Goal: Task Accomplishment & Management: Manage account settings

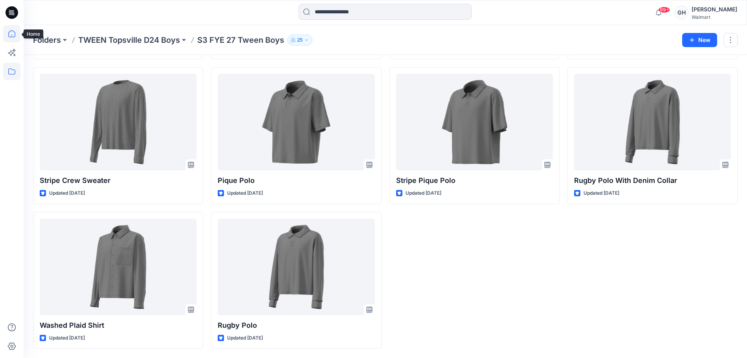
click at [10, 31] on icon at bounding box center [11, 33] width 7 height 7
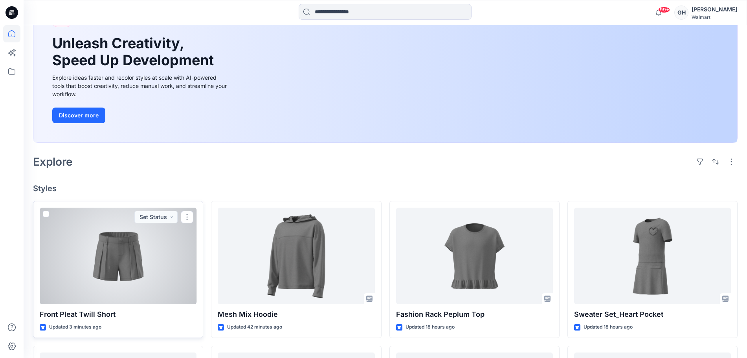
click at [143, 267] on div at bounding box center [118, 256] width 157 height 97
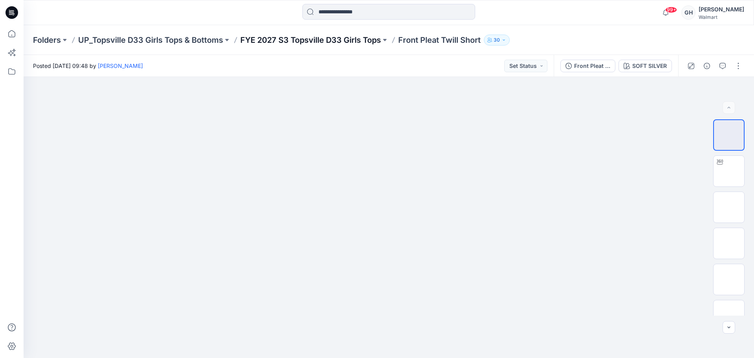
click at [328, 39] on p "FYE 2027 S3 Topsville D33 Girls Tops" at bounding box center [310, 40] width 141 height 11
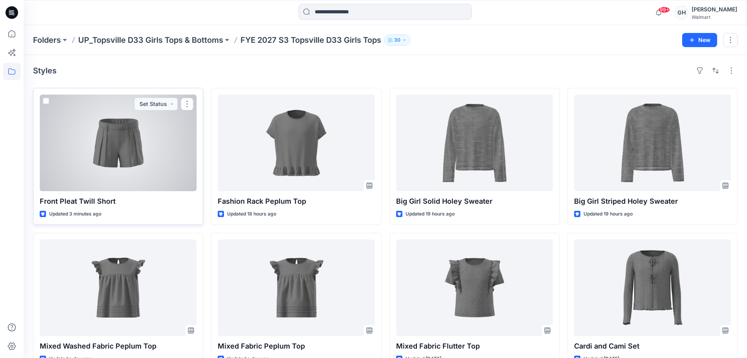
click at [153, 154] on div at bounding box center [118, 143] width 157 height 97
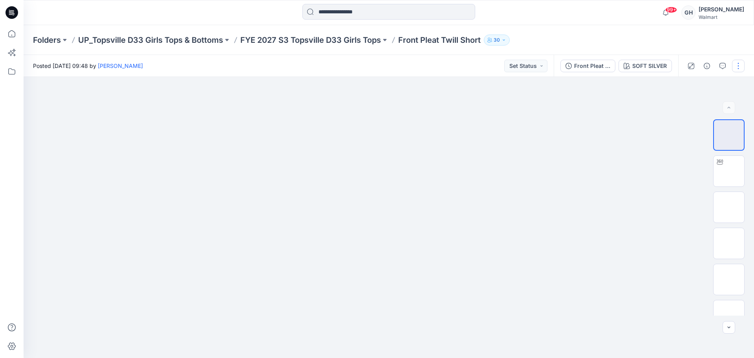
click at [739, 64] on button "button" at bounding box center [738, 66] width 13 height 13
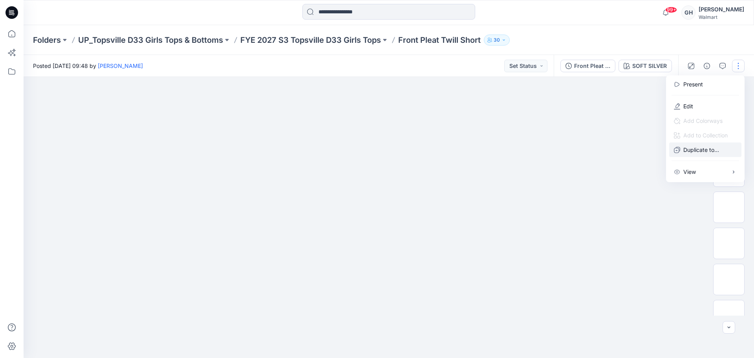
click at [691, 152] on p "Duplicate to..." at bounding box center [702, 150] width 36 height 8
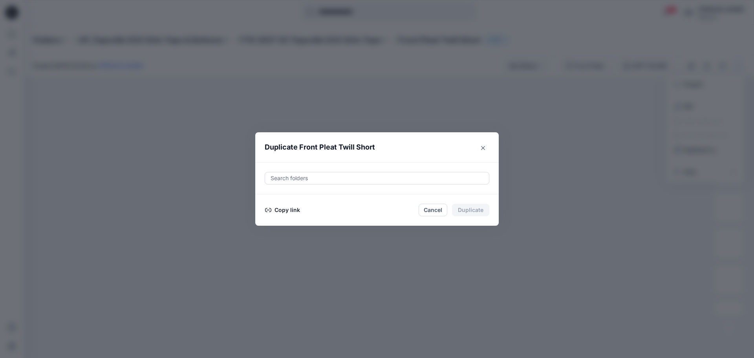
click at [312, 176] on div at bounding box center [377, 178] width 215 height 9
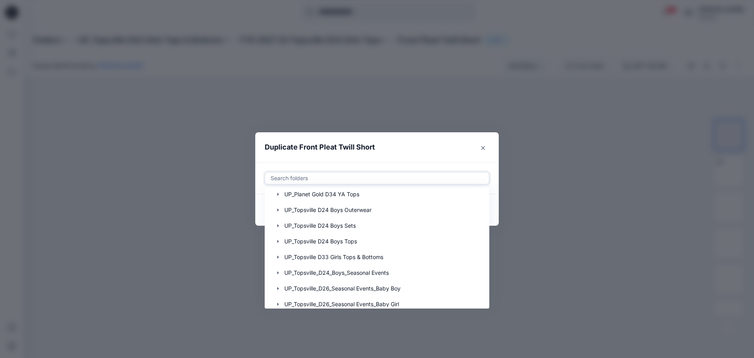
scroll to position [461, 0]
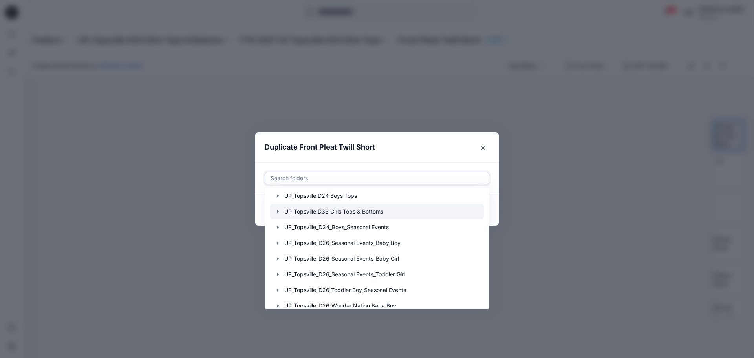
click at [277, 211] on icon "button" at bounding box center [278, 211] width 2 height 3
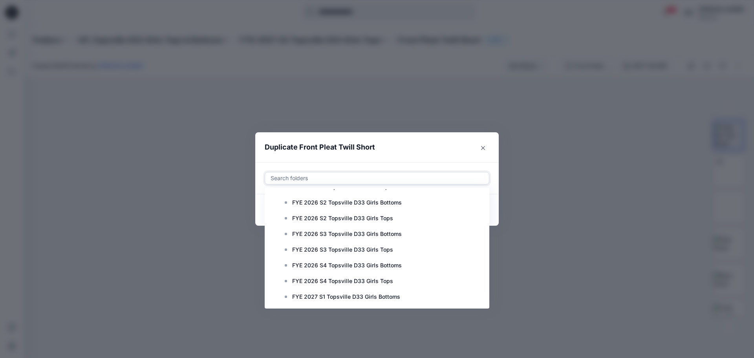
scroll to position [584, 0]
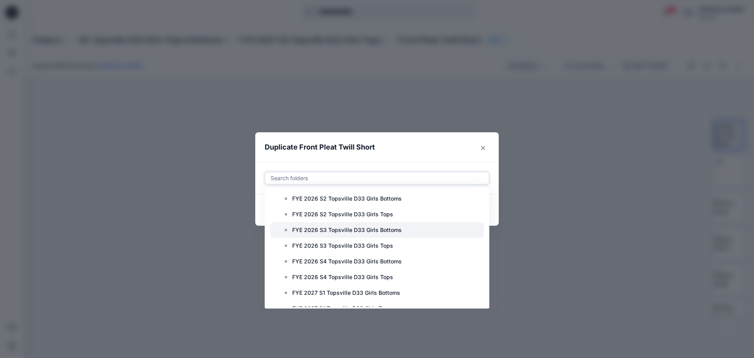
click at [339, 232] on p "FYE 2026 S3 Topsville D33 Girls Bottoms" at bounding box center [347, 230] width 110 height 9
click at [387, 177] on icon at bounding box center [390, 178] width 6 height 6
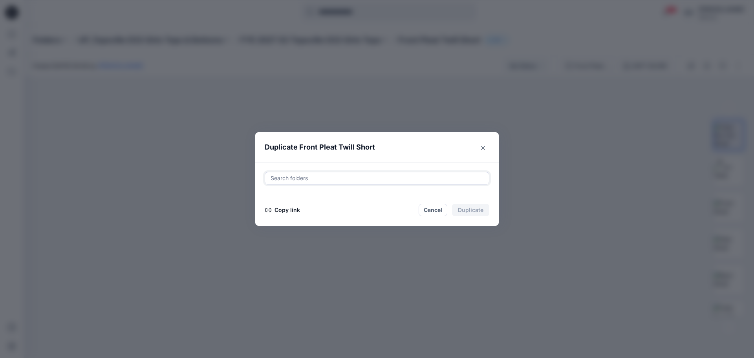
click at [343, 179] on div at bounding box center [377, 178] width 215 height 9
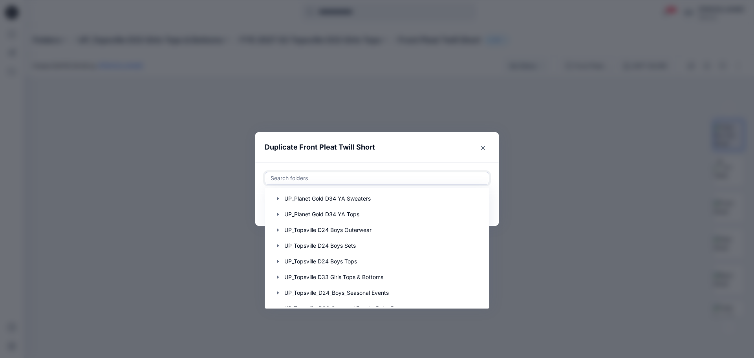
scroll to position [369, 0]
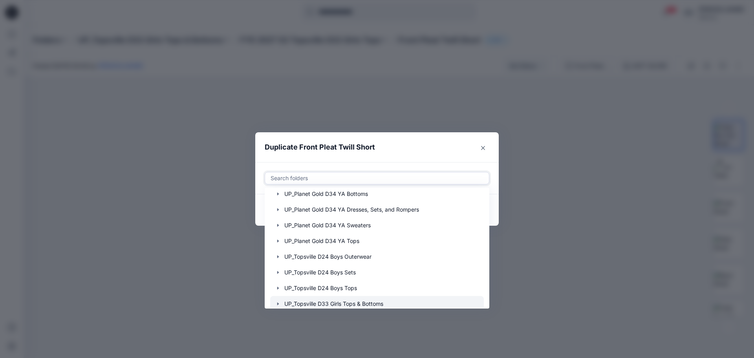
click at [277, 303] on icon "button" at bounding box center [278, 304] width 6 height 6
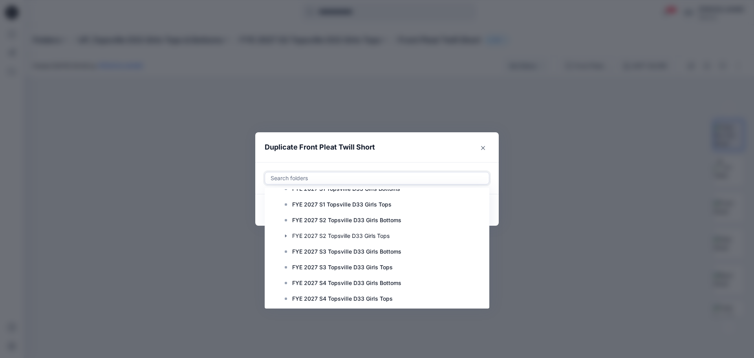
scroll to position [700, 0]
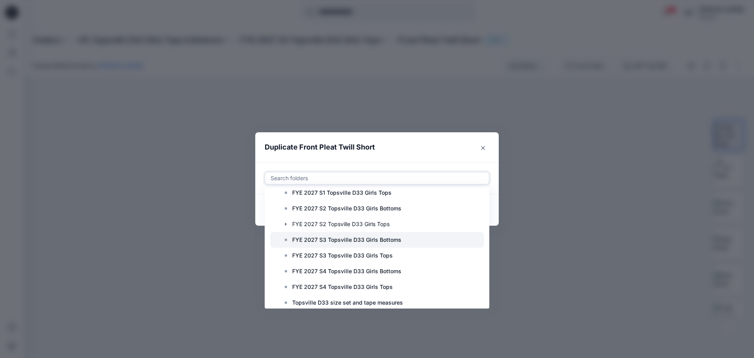
click at [347, 239] on p "FYE 2027 S3 Topsville D33 Girls Bottoms" at bounding box center [346, 239] width 109 height 9
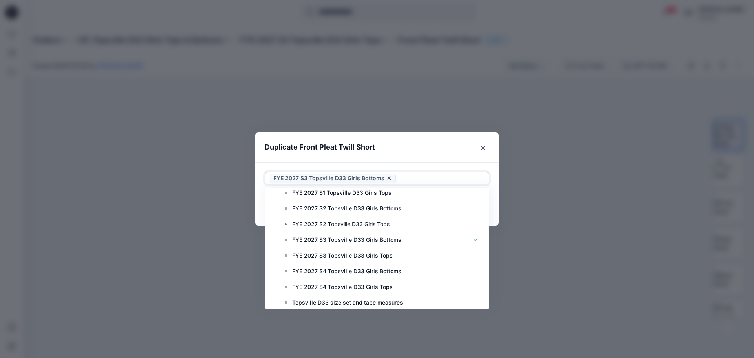
click at [459, 150] on header "Duplicate Front Pleat Twill Short" at bounding box center [369, 147] width 228 height 30
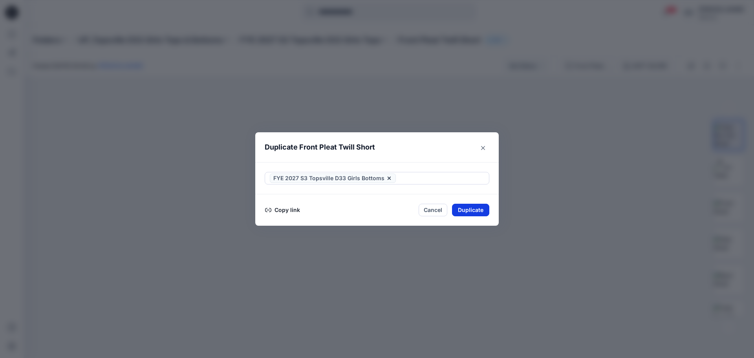
click at [475, 207] on button "Duplicate" at bounding box center [470, 210] width 37 height 13
click at [469, 208] on button "Close" at bounding box center [477, 210] width 26 height 13
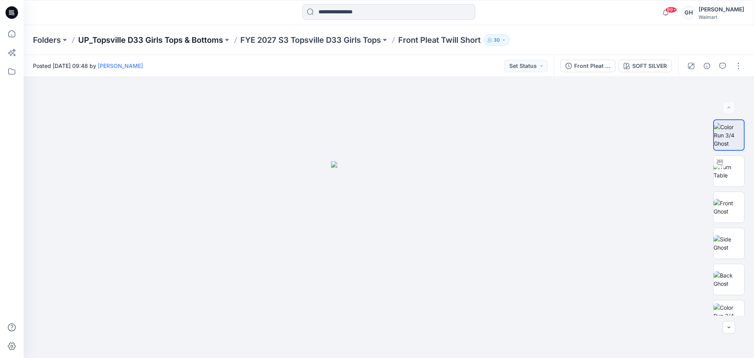
click at [188, 43] on p "UP_Topsville D33 Girls Tops & Bottoms" at bounding box center [150, 40] width 145 height 11
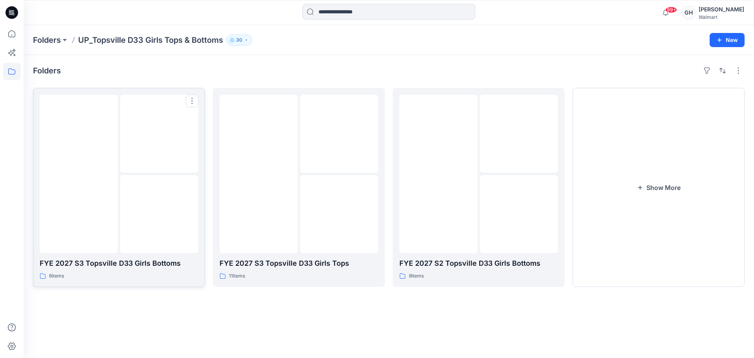
click at [160, 215] on img at bounding box center [160, 215] width 0 height 0
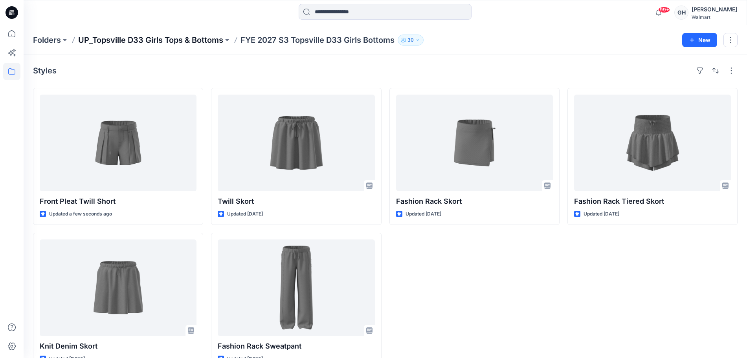
click at [169, 39] on p "UP_Topsville D33 Girls Tops & Bottoms" at bounding box center [150, 40] width 145 height 11
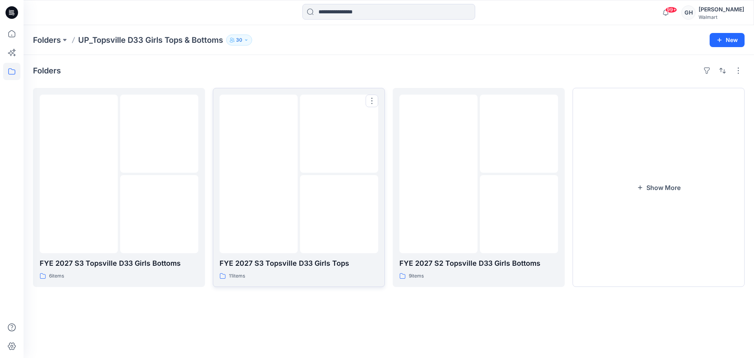
click at [339, 215] on img at bounding box center [339, 215] width 0 height 0
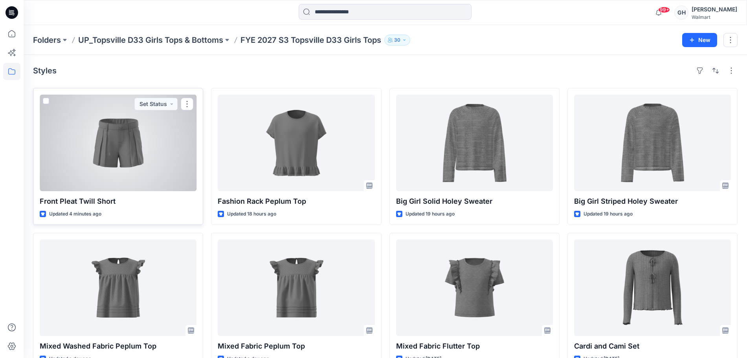
click at [155, 155] on div at bounding box center [118, 143] width 157 height 97
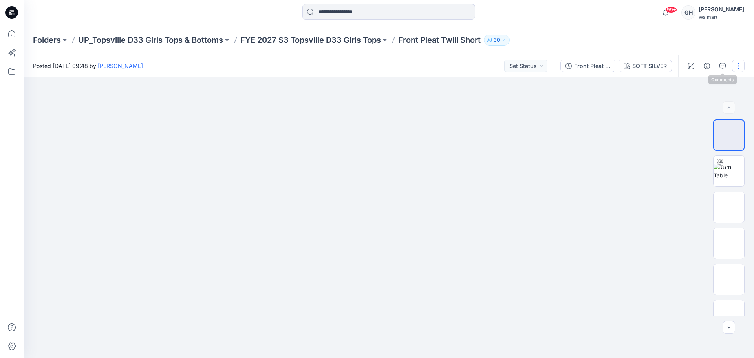
click at [738, 64] on button "button" at bounding box center [738, 66] width 13 height 13
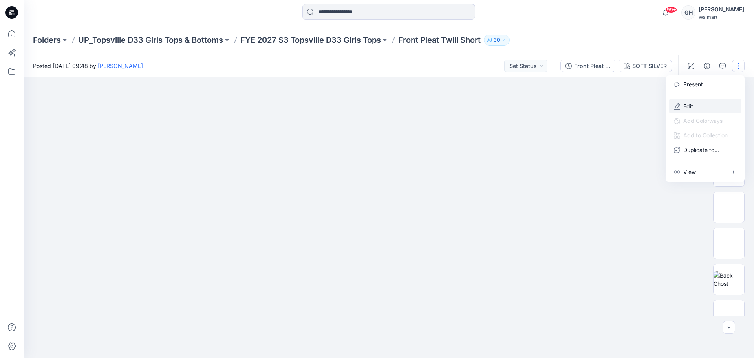
click at [692, 101] on button "Edit" at bounding box center [705, 106] width 72 height 15
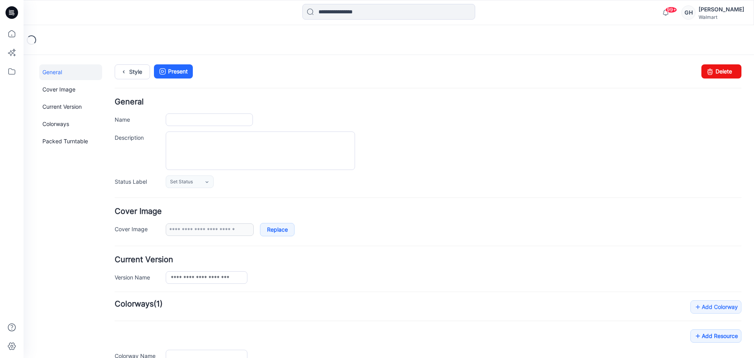
type input "**********"
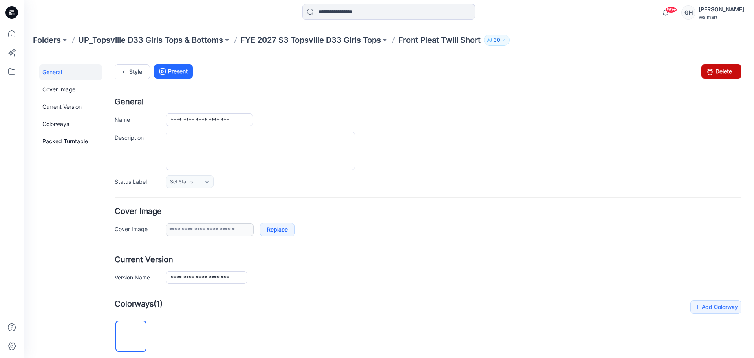
drag, startPoint x: 712, startPoint y: 74, endPoint x: 452, endPoint y: 103, distance: 261.7
click at [712, 74] on link "Delete" at bounding box center [722, 71] width 40 height 14
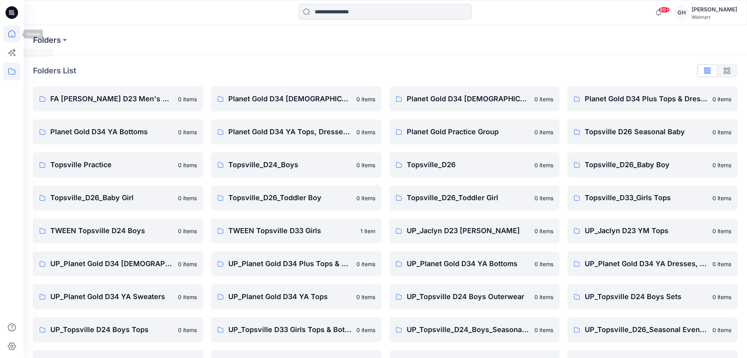
click at [13, 33] on icon at bounding box center [11, 33] width 17 height 17
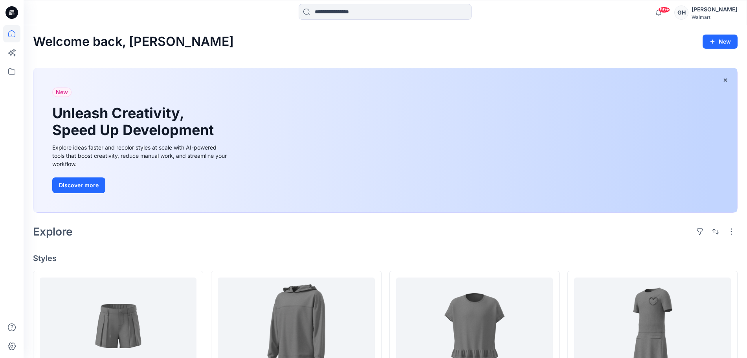
scroll to position [196, 0]
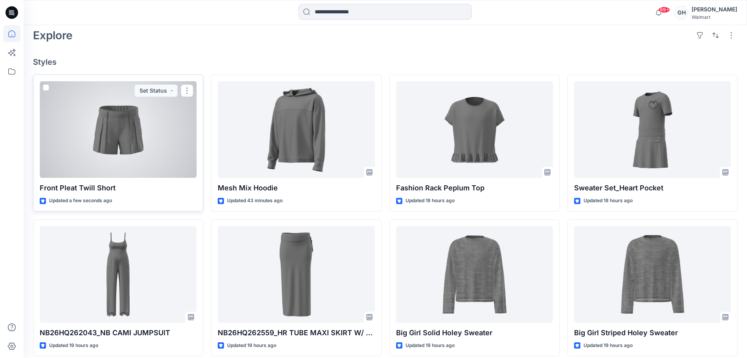
click at [139, 139] on div at bounding box center [118, 129] width 157 height 97
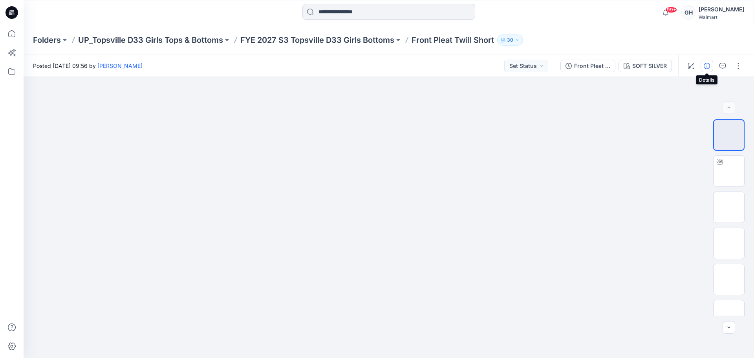
click at [704, 64] on icon "button" at bounding box center [707, 66] width 6 height 6
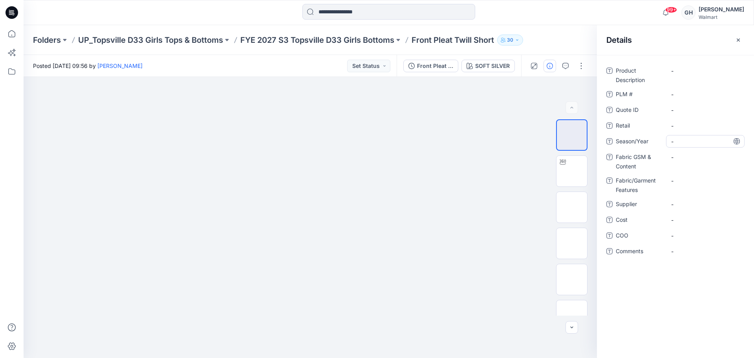
click at [694, 143] on span "-" at bounding box center [705, 142] width 68 height 8
click at [698, 143] on textarea "**********" at bounding box center [705, 141] width 79 height 13
click at [711, 146] on textarea "**********" at bounding box center [705, 141] width 79 height 13
type textarea "**********"
click at [699, 208] on span "-" at bounding box center [705, 204] width 68 height 8
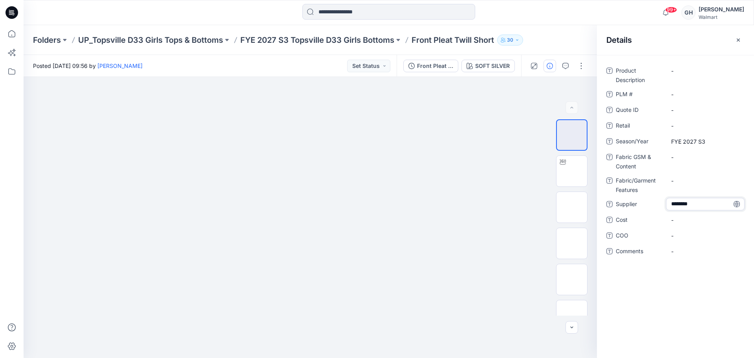
type textarea "*********"
click at [680, 156] on Content "-" at bounding box center [705, 157] width 68 height 8
click at [688, 156] on Content "-" at bounding box center [705, 157] width 68 height 8
type textarea "**********"
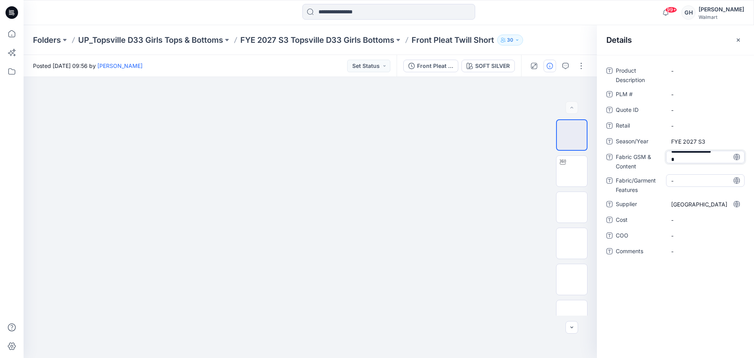
click at [679, 183] on Features "-" at bounding box center [705, 181] width 68 height 8
click at [688, 163] on Content "6 oz/100% BCI Cotton /" at bounding box center [705, 159] width 68 height 17
type textarea "**********"
click at [696, 178] on Features "-" at bounding box center [705, 181] width 68 height 8
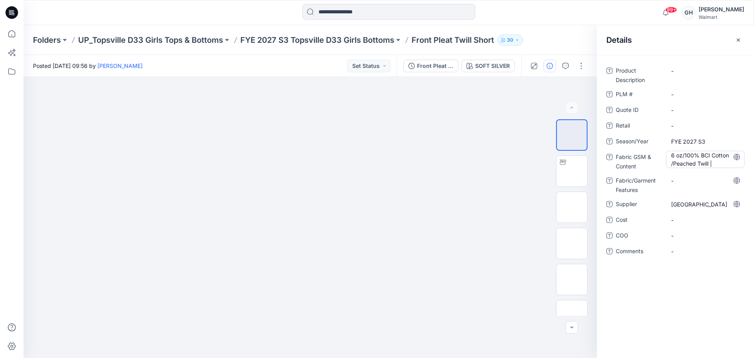
click at [722, 164] on Content "6 oz/100% BCI Cotton /Peached Twill |" at bounding box center [705, 159] width 68 height 17
type textarea "**********"
click at [701, 178] on div "Product Description - PLM # - Quote ID - Retail - Season/Year FYE 2027 S3 Fabri…" at bounding box center [676, 168] width 138 height 208
click at [682, 257] on span "-" at bounding box center [705, 257] width 68 height 8
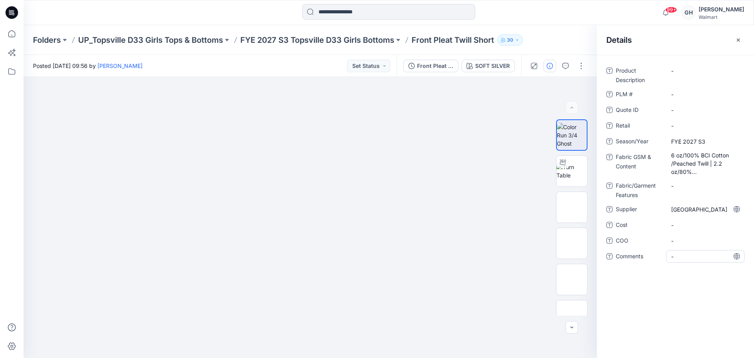
click at [682, 256] on span "-" at bounding box center [705, 257] width 68 height 8
type textarea "**********"
click at [708, 244] on span "-" at bounding box center [705, 241] width 68 height 8
click at [710, 256] on span "3D Sub Fabrics:" at bounding box center [705, 257] width 68 height 8
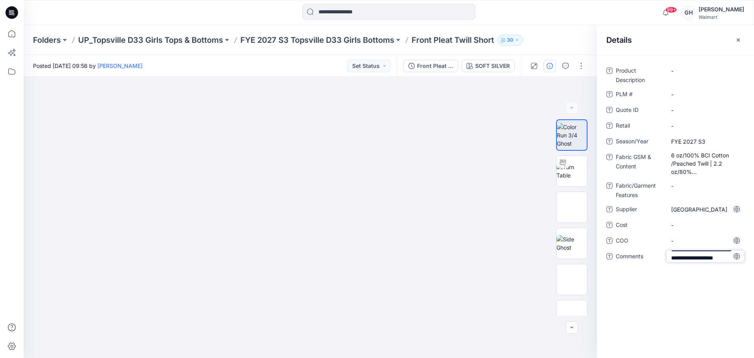
type textarea "**********"
click at [697, 244] on span "-" at bounding box center [705, 241] width 68 height 8
click at [702, 272] on span "3D Sub Fabric: 4.28 oz/ 100% BCI Cotton/ TC Sheeting" at bounding box center [705, 263] width 68 height 25
drag, startPoint x: 691, startPoint y: 275, endPoint x: 662, endPoint y: 275, distance: 28.7
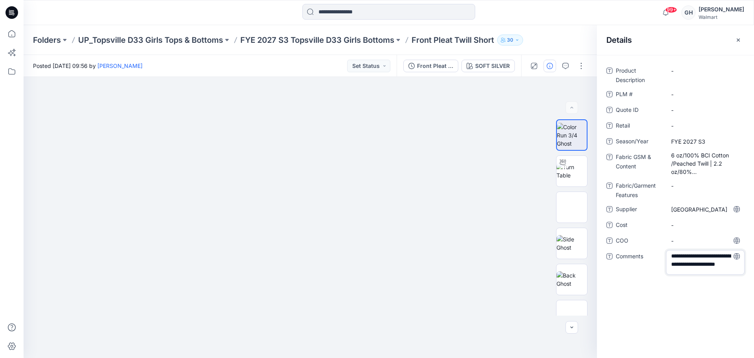
click at [662, 275] on div "**********" at bounding box center [676, 262] width 138 height 25
type textarea "**********"
click at [689, 240] on span "-" at bounding box center [705, 241] width 68 height 8
click at [700, 235] on div "-" at bounding box center [705, 241] width 79 height 13
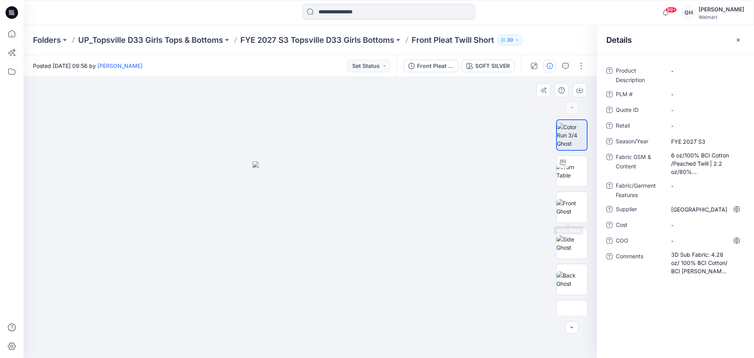
click at [570, 190] on div at bounding box center [571, 217] width 31 height 196
click at [574, 213] on img at bounding box center [572, 207] width 31 height 17
click at [571, 248] on img at bounding box center [572, 243] width 31 height 17
click at [569, 285] on img at bounding box center [572, 279] width 31 height 17
click at [578, 252] on img at bounding box center [572, 243] width 31 height 17
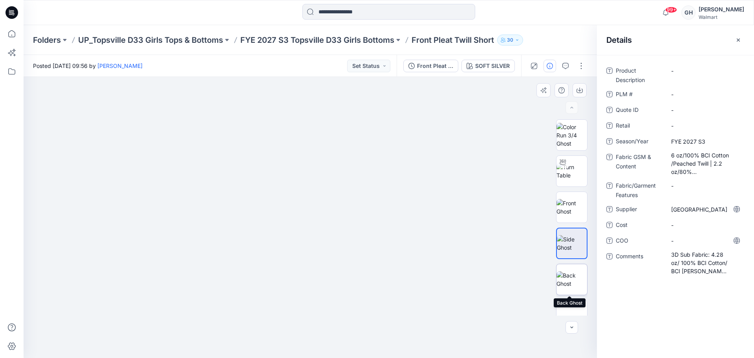
click at [577, 282] on img at bounding box center [572, 279] width 31 height 17
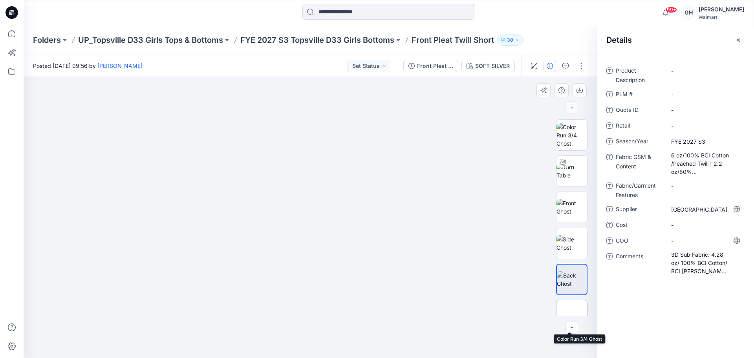
click at [572, 316] on img at bounding box center [572, 316] width 0 height 0
click at [577, 140] on img at bounding box center [572, 135] width 31 height 25
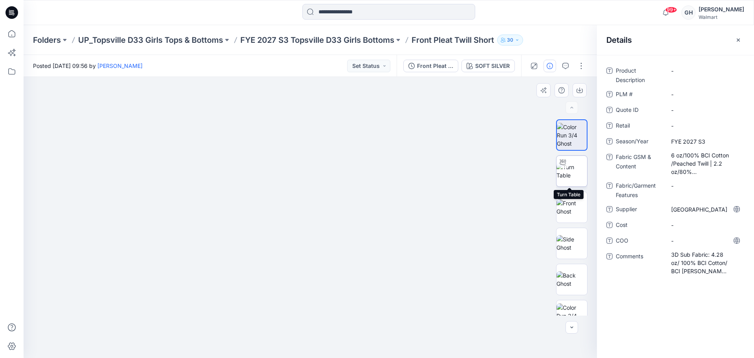
click at [572, 169] on img at bounding box center [572, 171] width 31 height 17
drag, startPoint x: 338, startPoint y: 315, endPoint x: 332, endPoint y: 219, distance: 96.4
drag, startPoint x: 310, startPoint y: 345, endPoint x: 55, endPoint y: 332, distance: 256.1
click at [55, 332] on div at bounding box center [311, 217] width 574 height 281
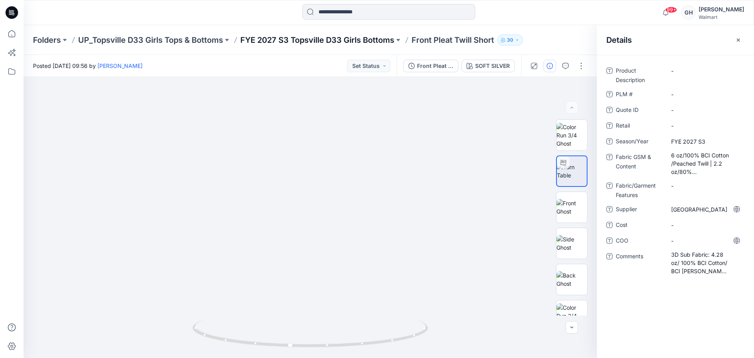
click at [348, 41] on p "FYE 2027 S3 Topsville D33 Girls Bottoms" at bounding box center [317, 40] width 154 height 11
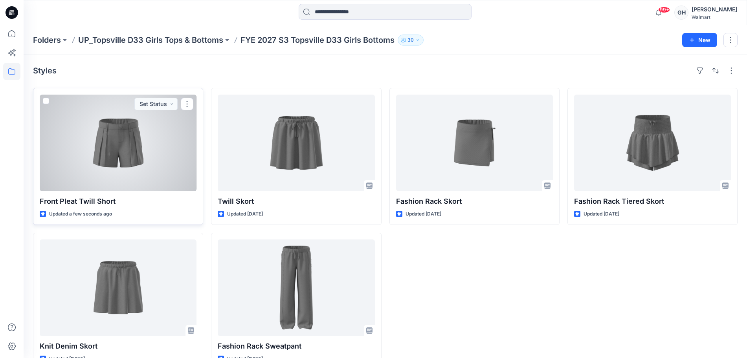
click at [88, 165] on div at bounding box center [118, 143] width 157 height 97
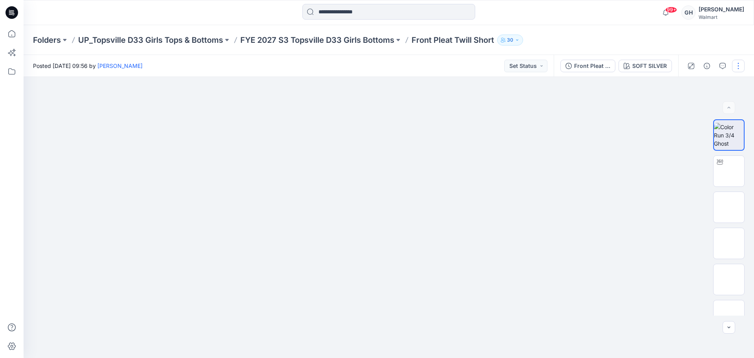
click at [738, 62] on button "button" at bounding box center [738, 66] width 13 height 13
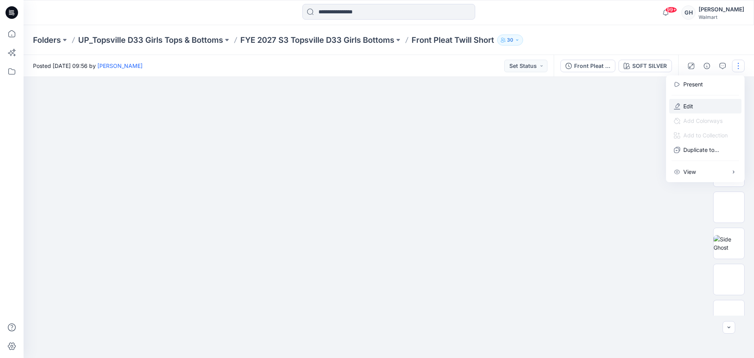
click at [715, 102] on button "Edit" at bounding box center [705, 106] width 72 height 15
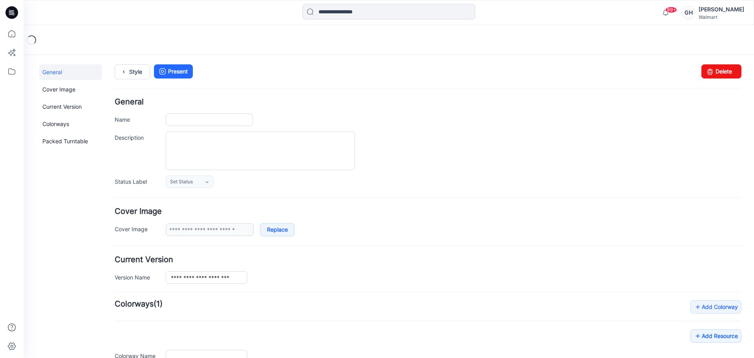
type input "**********"
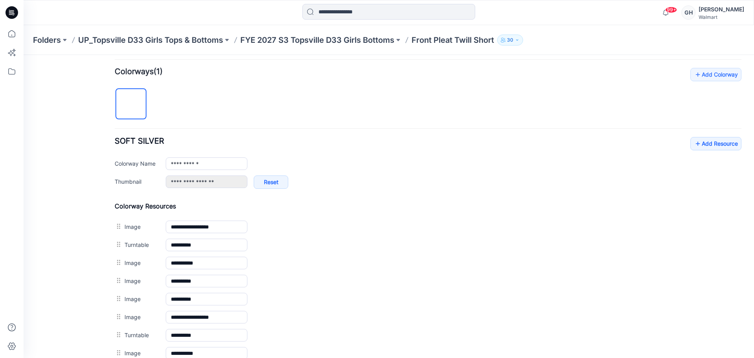
scroll to position [246, 0]
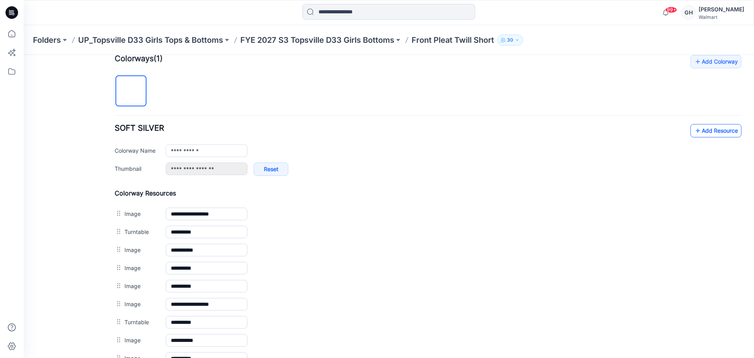
click at [694, 131] on link "Add Resource" at bounding box center [716, 130] width 51 height 13
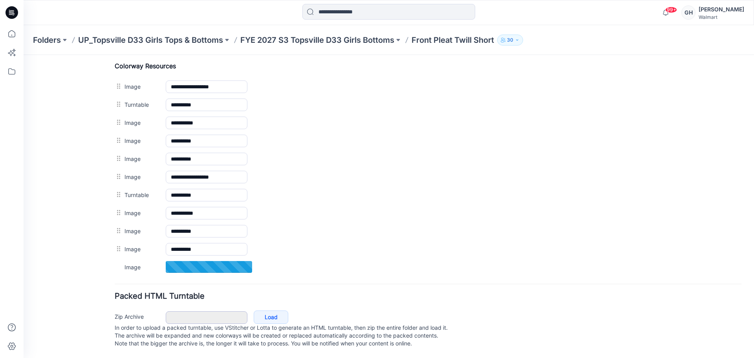
scroll to position [381, 0]
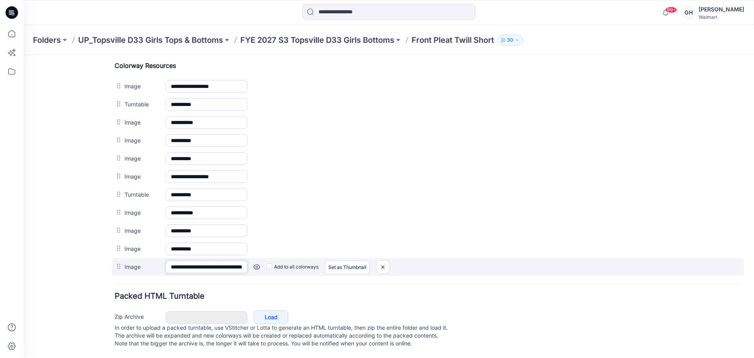
click at [200, 261] on input "**********" at bounding box center [207, 267] width 82 height 13
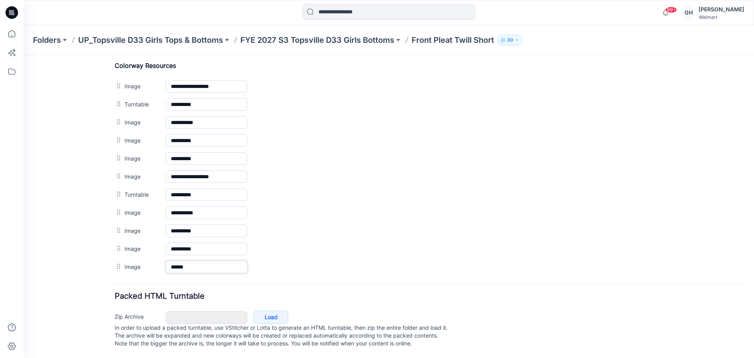
type input "******"
click at [236, 272] on form "**********" at bounding box center [428, 37] width 627 height 625
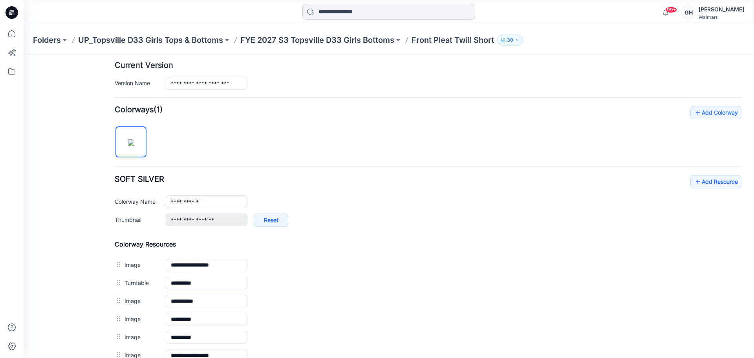
scroll to position [185, 0]
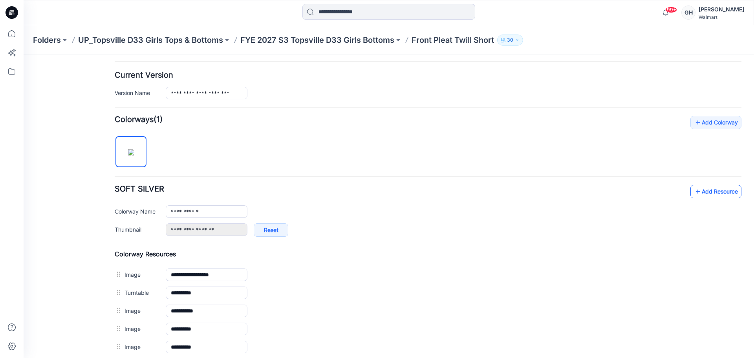
click at [697, 188] on link "Add Resource" at bounding box center [716, 191] width 51 height 13
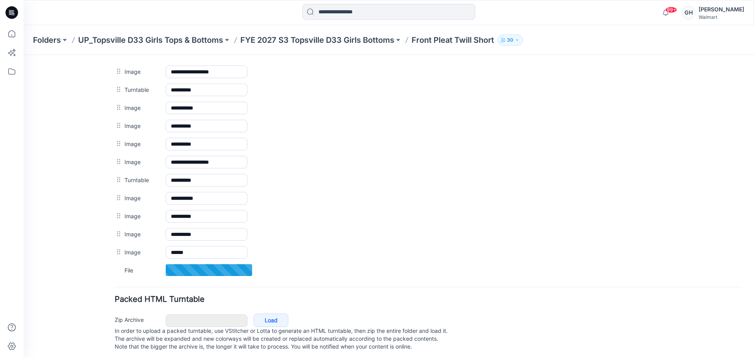
scroll to position [399, 0]
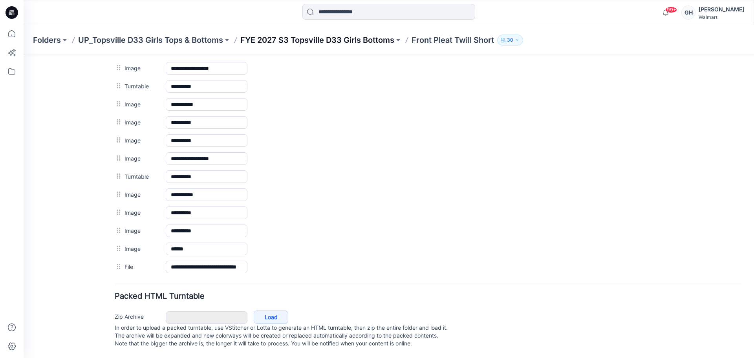
click at [341, 35] on p "FYE 2027 S3 Topsville D33 Girls Bottoms" at bounding box center [317, 40] width 154 height 11
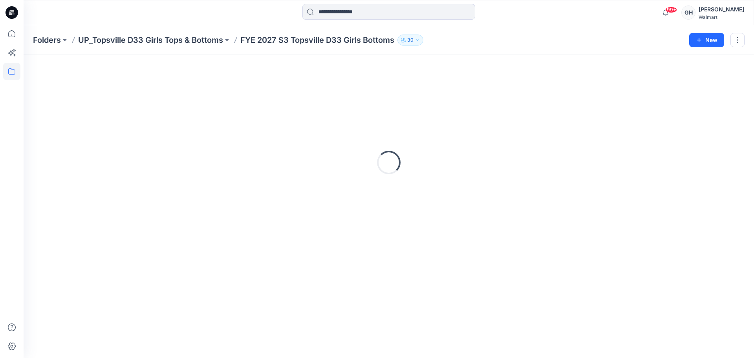
click at [339, 39] on p "FYE 2027 S3 Topsville D33 Girls Bottoms" at bounding box center [317, 40] width 154 height 11
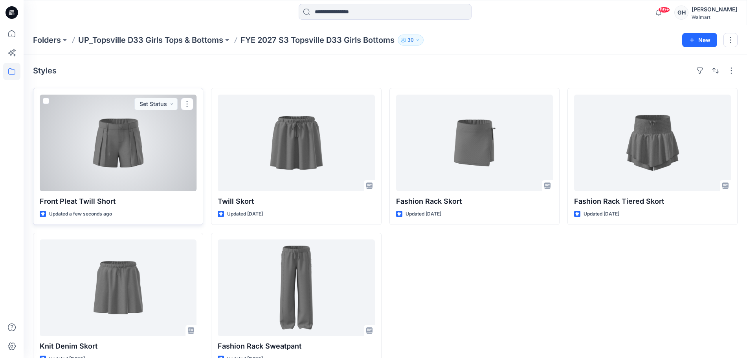
click at [139, 152] on div at bounding box center [118, 143] width 157 height 97
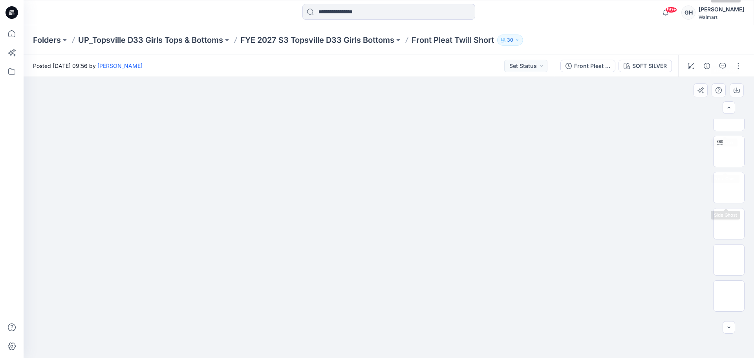
scroll to position [233, 0]
click at [729, 264] on img at bounding box center [729, 264] width 0 height 0
click at [740, 68] on button "button" at bounding box center [738, 66] width 13 height 13
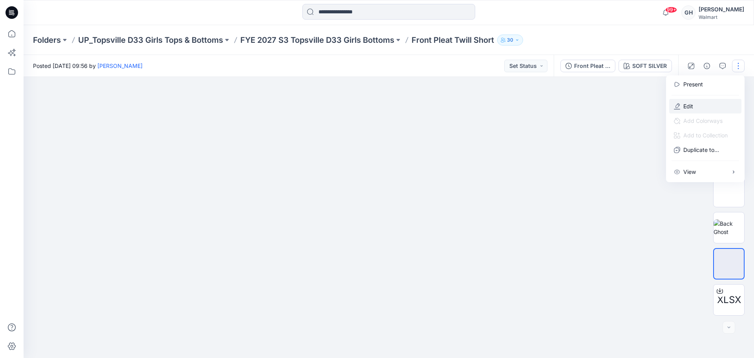
click at [698, 105] on button "Edit" at bounding box center [705, 106] width 72 height 15
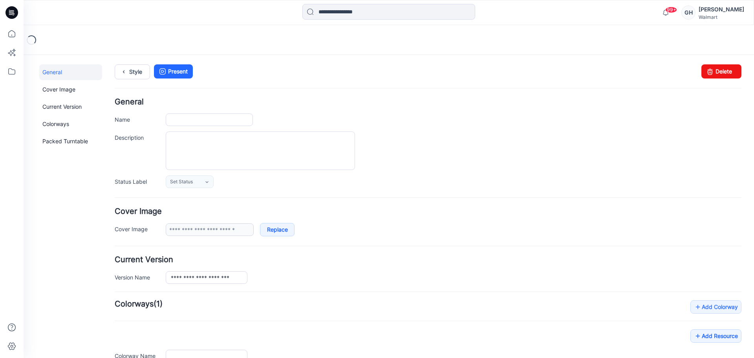
type input "**********"
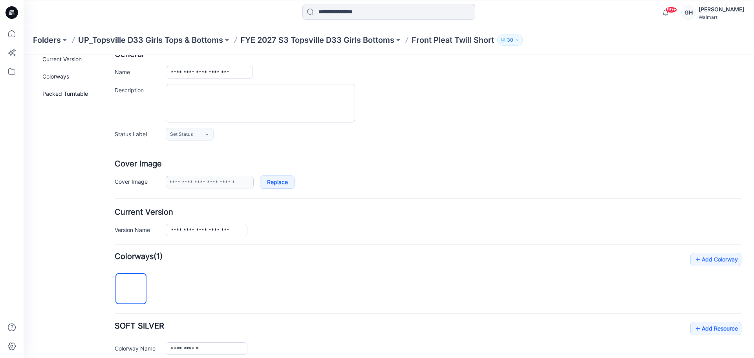
scroll to position [147, 0]
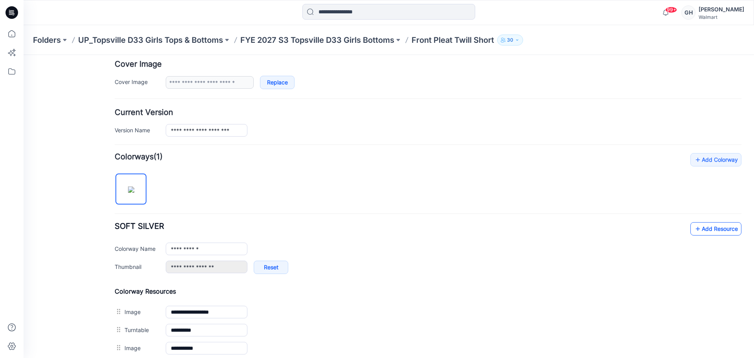
click at [695, 224] on link "Add Resource" at bounding box center [716, 228] width 51 height 13
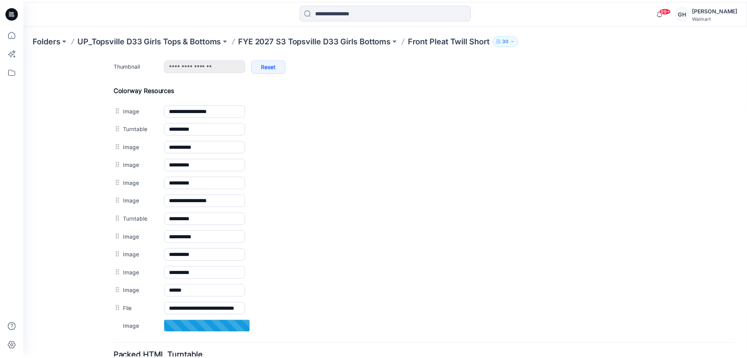
scroll to position [417, 0]
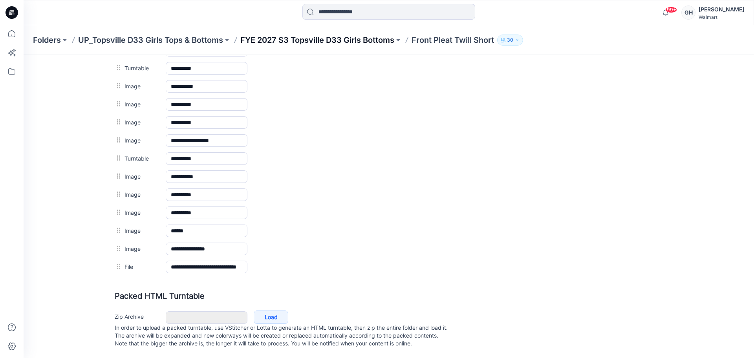
click at [325, 36] on p "FYE 2027 S3 Topsville D33 Girls Bottoms" at bounding box center [317, 40] width 154 height 11
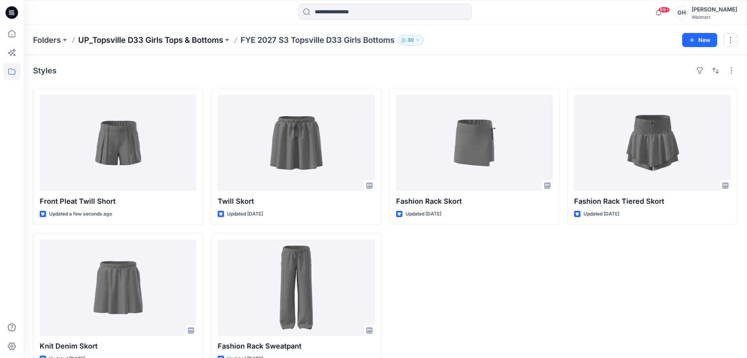
click at [160, 38] on p "UP_Topsville D33 Girls Tops & Bottoms" at bounding box center [150, 40] width 145 height 11
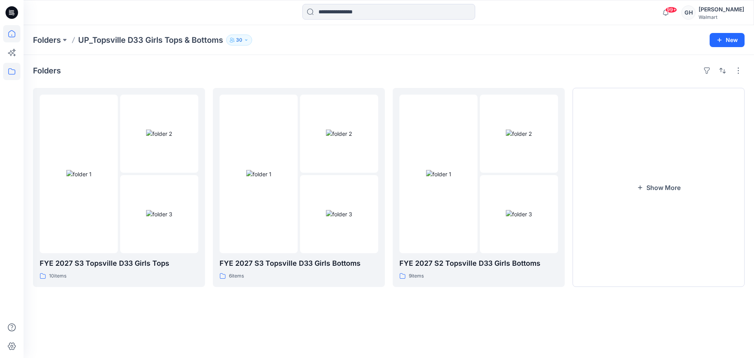
click at [13, 37] on icon at bounding box center [11, 33] width 7 height 7
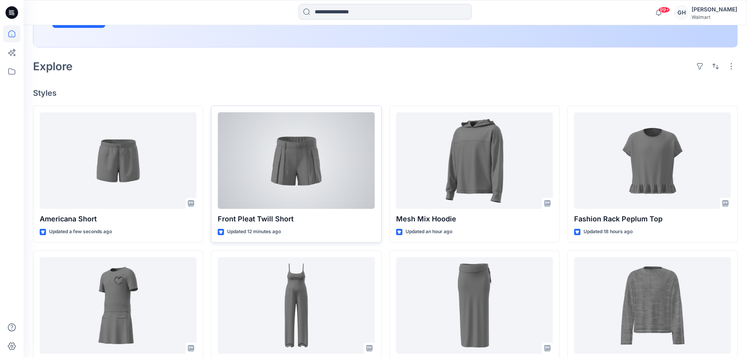
scroll to position [196, 0]
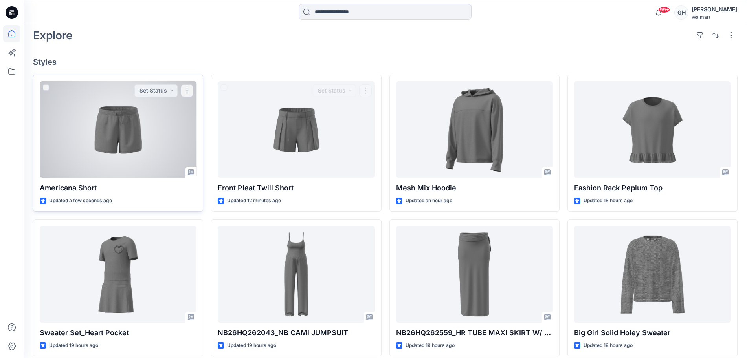
drag, startPoint x: 141, startPoint y: 149, endPoint x: 259, endPoint y: 143, distance: 117.6
click at [141, 149] on div at bounding box center [118, 129] width 157 height 97
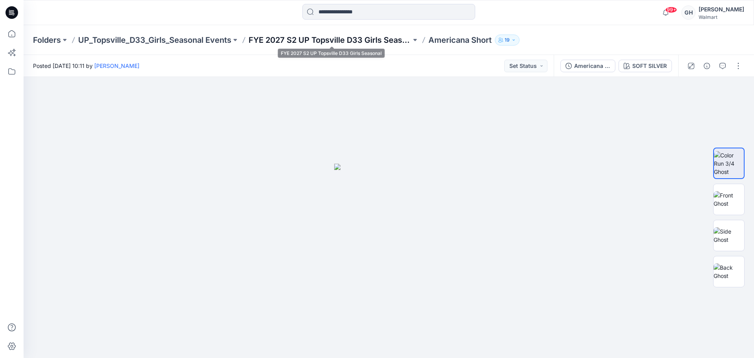
click at [375, 36] on p "FYE 2027 S2 UP Topsville D33 Girls Seasonal" at bounding box center [330, 40] width 163 height 11
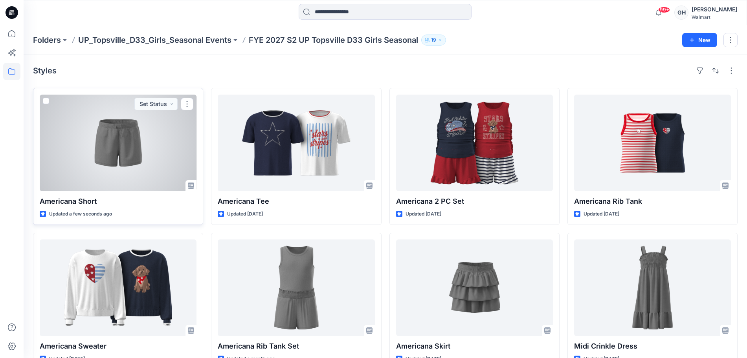
click at [108, 138] on div at bounding box center [118, 143] width 157 height 97
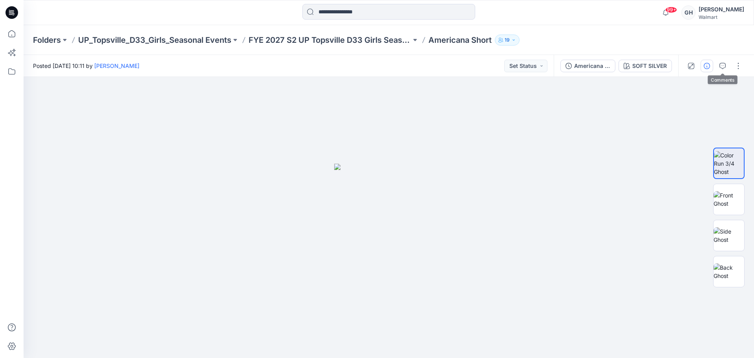
click at [711, 64] on button "button" at bounding box center [707, 66] width 13 height 13
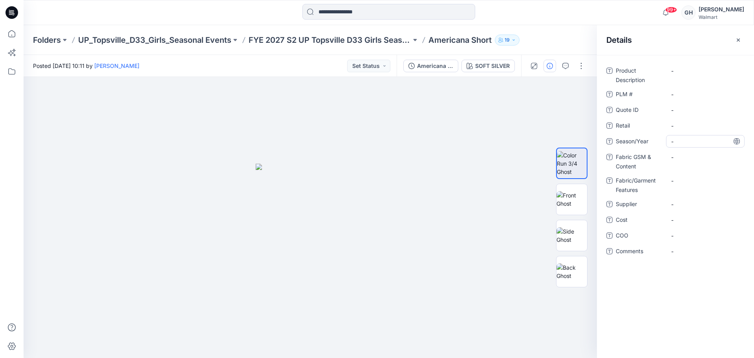
click at [693, 138] on span "-" at bounding box center [705, 142] width 68 height 8
type textarea "**********"
click at [693, 203] on span "-" at bounding box center [705, 204] width 68 height 8
type textarea "*********"
click at [687, 160] on Content "-" at bounding box center [705, 157] width 68 height 8
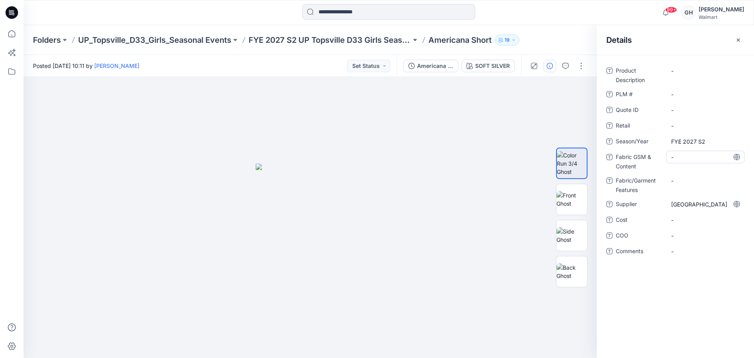
click at [680, 156] on Content "-" at bounding box center [705, 157] width 68 height 8
type textarea "**********"
click at [684, 182] on Features "-" at bounding box center [705, 181] width 68 height 8
click at [696, 171] on Content "240 Grams/60% BCI Cotton/40% Polyester /" at bounding box center [705, 163] width 68 height 25
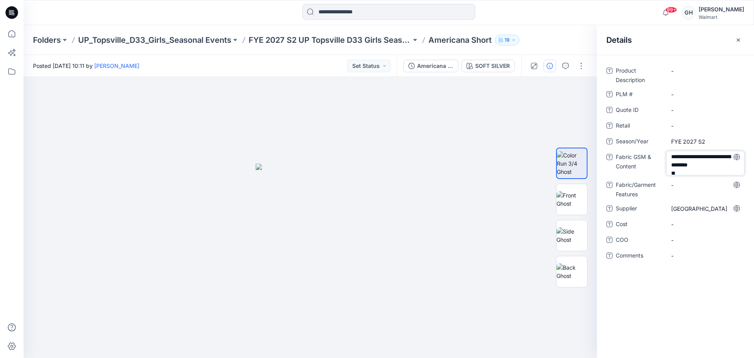
scroll to position [2, 0]
type textarea "**********"
click at [692, 189] on Features "-" at bounding box center [705, 185] width 68 height 8
drag, startPoint x: 694, startPoint y: 171, endPoint x: 705, endPoint y: 176, distance: 12.5
click at [693, 171] on Content "240 Grams/60% BCI Cotton/40% Polyester / ID BCI French Terry" at bounding box center [705, 163] width 68 height 25
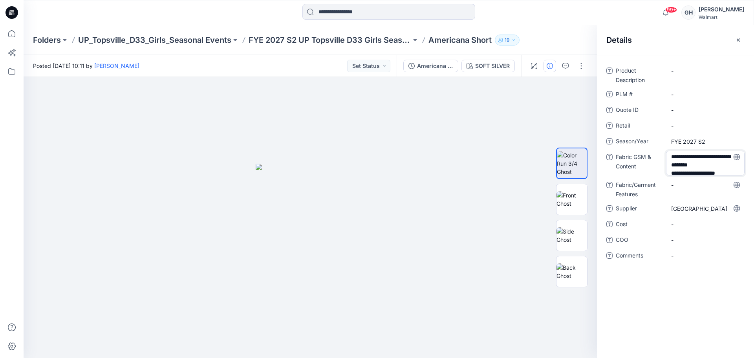
click at [692, 172] on textarea "**********" at bounding box center [705, 163] width 79 height 25
type textarea "**********"
click at [705, 184] on Features "-" at bounding box center [705, 186] width 68 height 8
click at [694, 123] on span "-" at bounding box center [705, 126] width 68 height 8
click at [737, 43] on icon "button" at bounding box center [738, 40] width 6 height 6
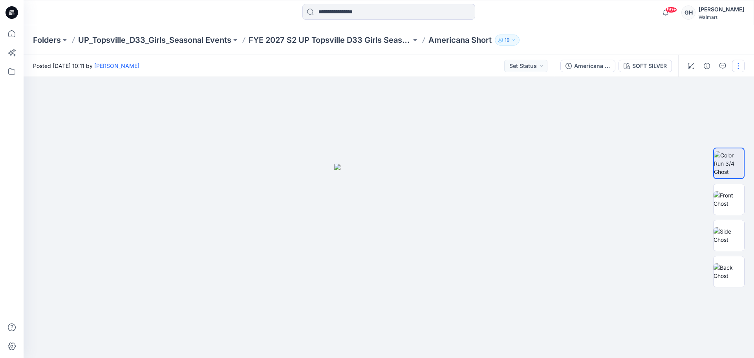
click at [739, 66] on button "button" at bounding box center [738, 66] width 13 height 13
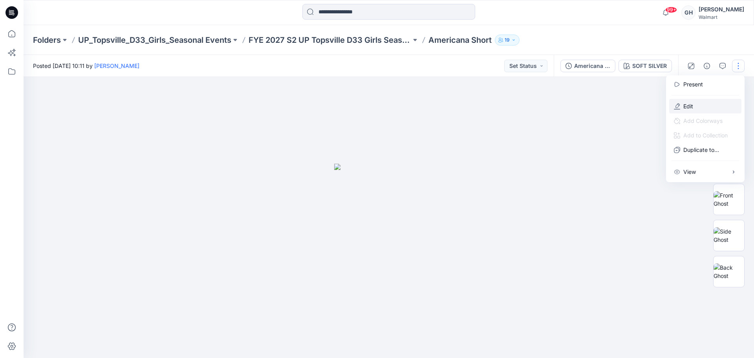
click at [703, 102] on button "Edit" at bounding box center [705, 106] width 72 height 15
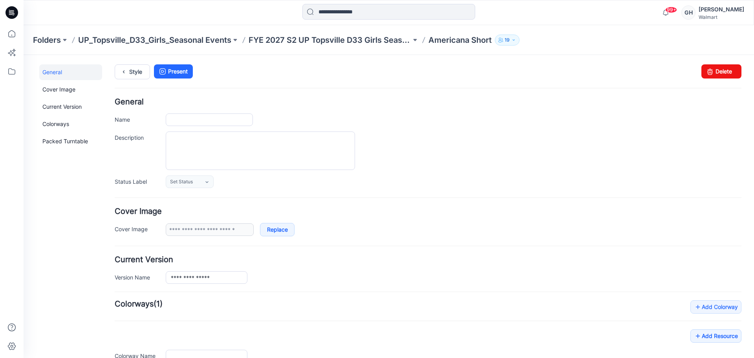
type input "**********"
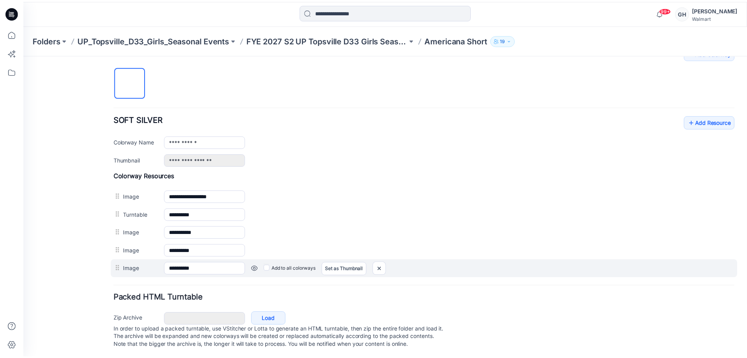
scroll to position [264, 0]
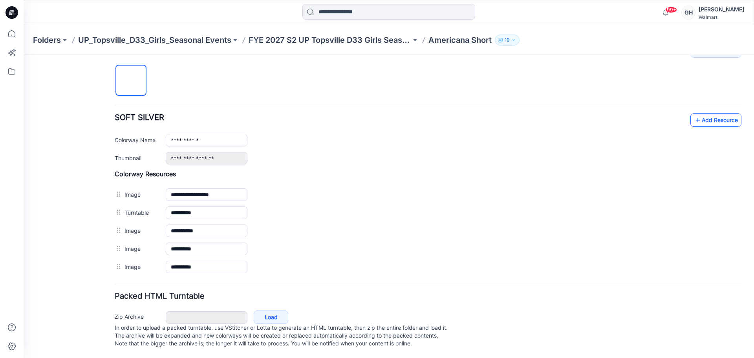
click at [711, 114] on link "Add Resource" at bounding box center [716, 120] width 51 height 13
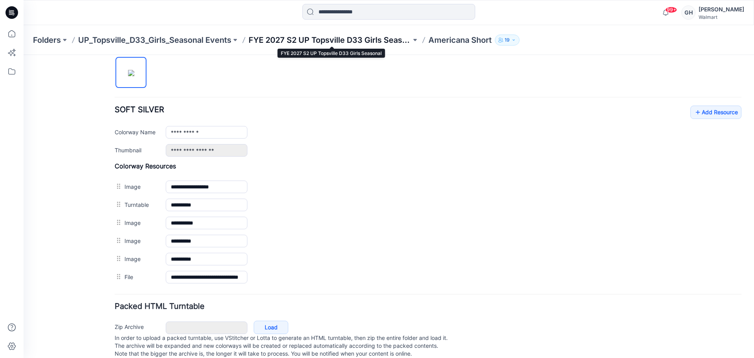
click at [326, 36] on p "FYE 2027 S2 UP Topsville D33 Girls Seasonal" at bounding box center [330, 40] width 163 height 11
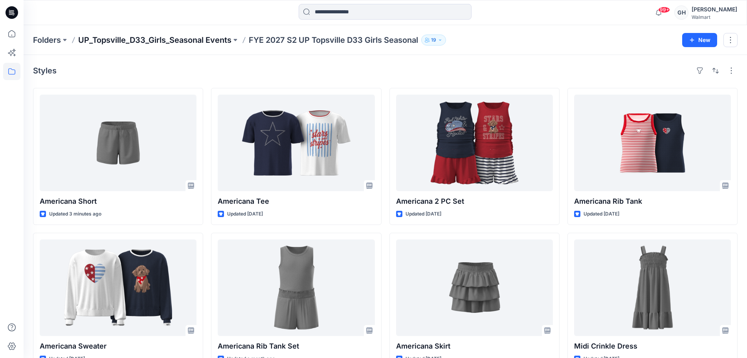
click at [194, 39] on p "UP_Topsville_D33_Girls_Seasonal Events" at bounding box center [154, 40] width 153 height 11
